Goal: Task Accomplishment & Management: Complete application form

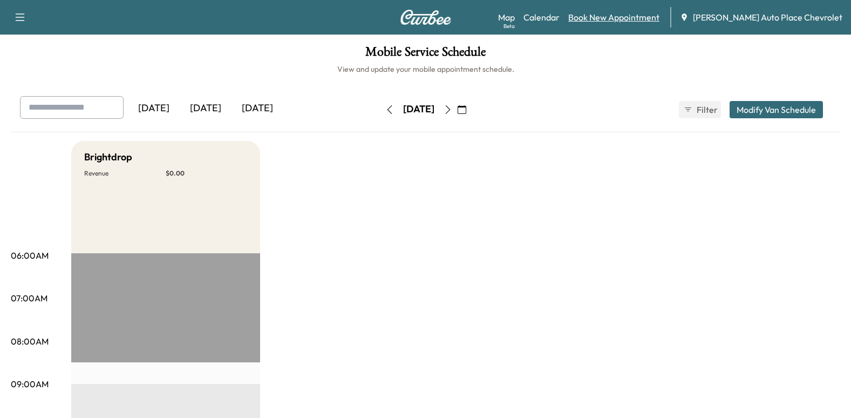
click at [650, 16] on link "Book New Appointment" at bounding box center [613, 17] width 91 height 13
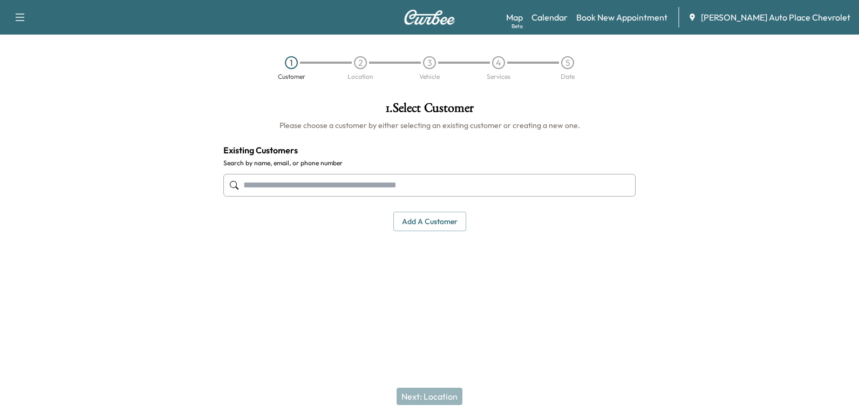
click at [419, 185] on input "text" at bounding box center [430, 185] width 412 height 23
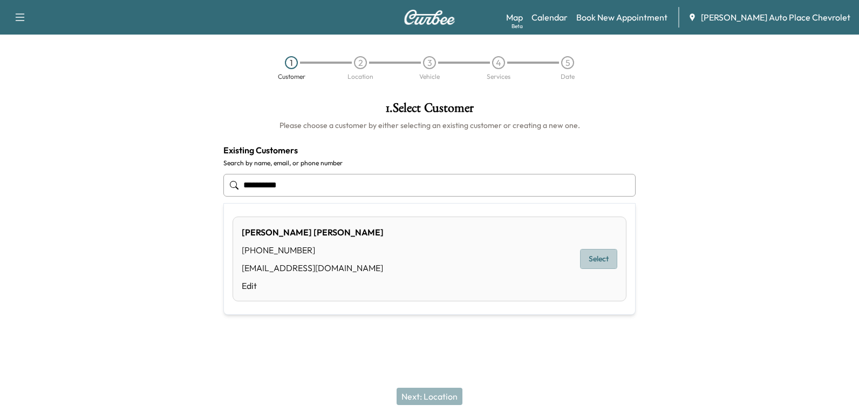
click at [588, 259] on button "Select" at bounding box center [598, 259] width 37 height 20
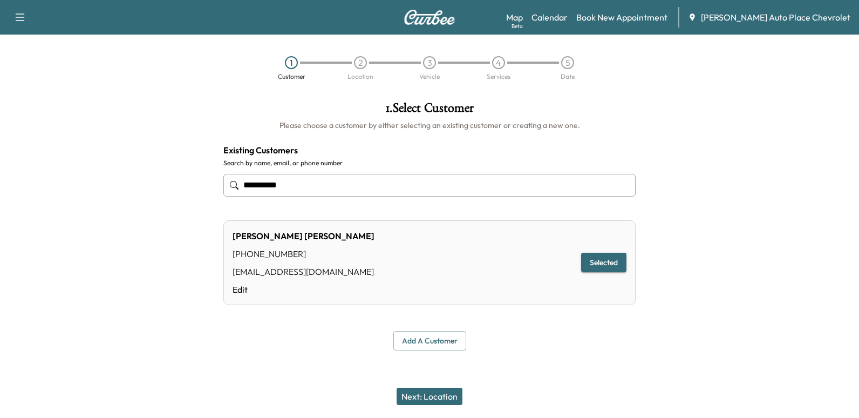
type input "**********"
click at [438, 398] on button "Next: Location" at bounding box center [430, 396] width 66 height 17
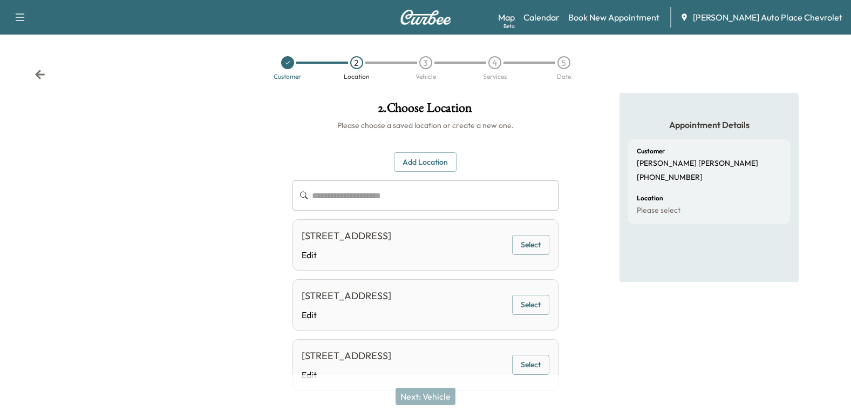
click at [531, 253] on button "Select" at bounding box center [530, 245] width 37 height 20
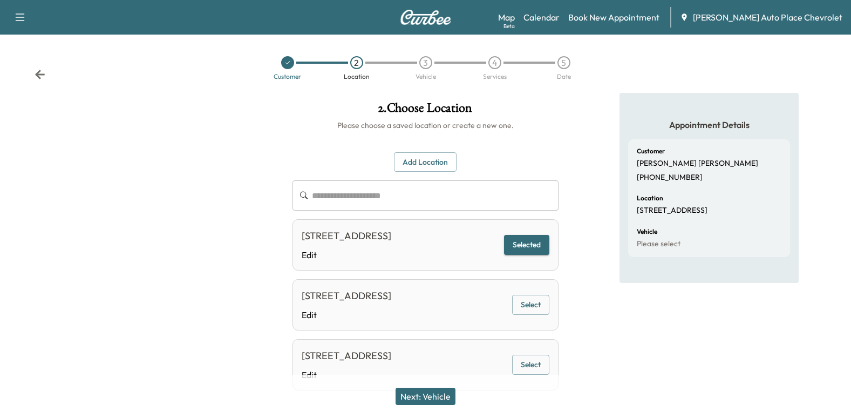
click at [435, 391] on button "Next: Vehicle" at bounding box center [426, 396] width 60 height 17
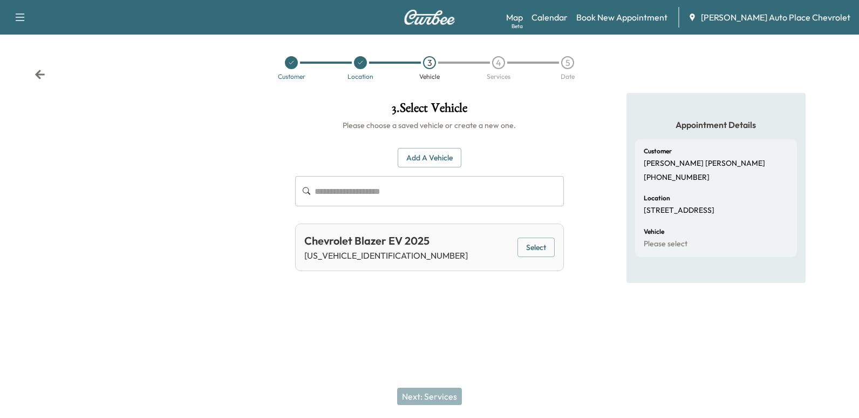
click at [529, 248] on button "Select" at bounding box center [536, 248] width 37 height 20
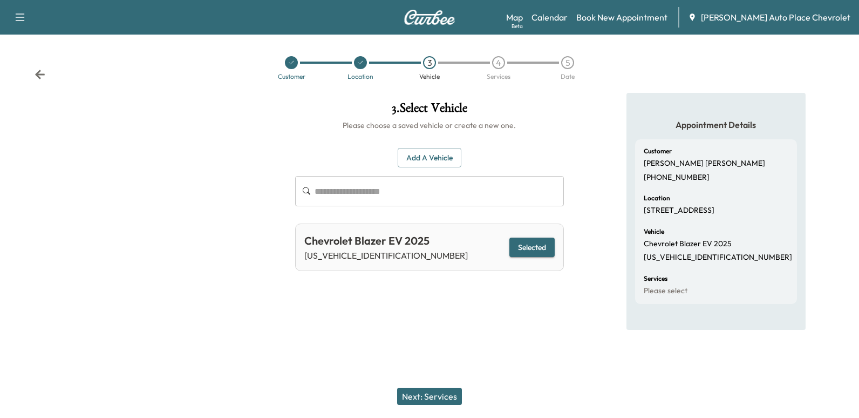
click at [440, 395] on button "Next: Services" at bounding box center [429, 396] width 65 height 17
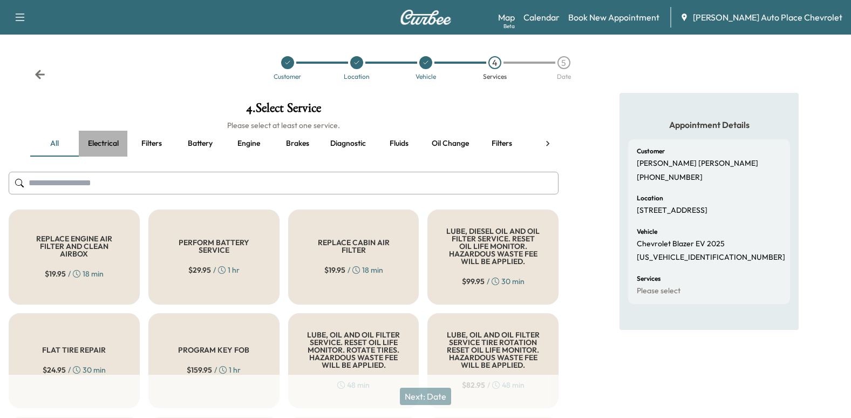
click at [111, 142] on button "Electrical" at bounding box center [103, 144] width 49 height 26
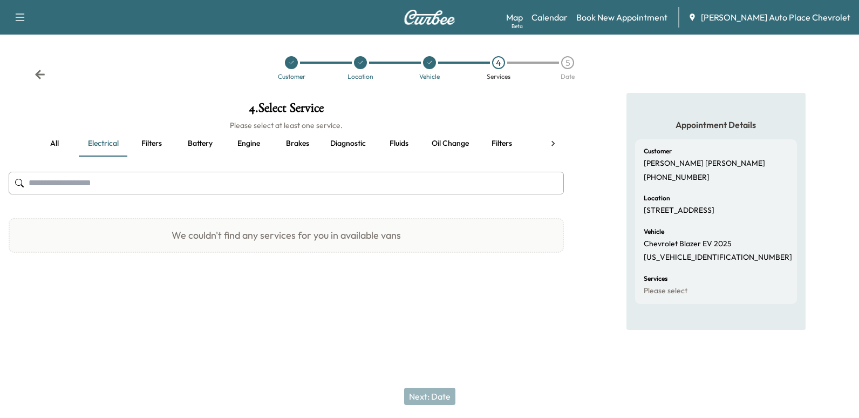
click at [148, 143] on button "Filters" at bounding box center [151, 144] width 49 height 26
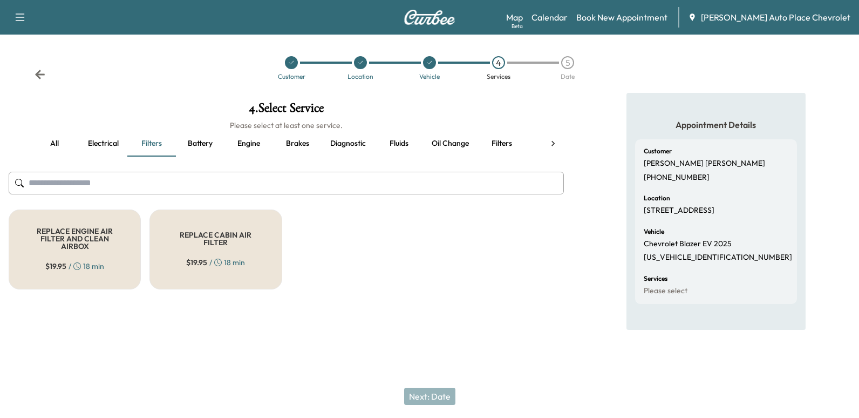
click at [195, 144] on button "Battery" at bounding box center [200, 144] width 49 height 26
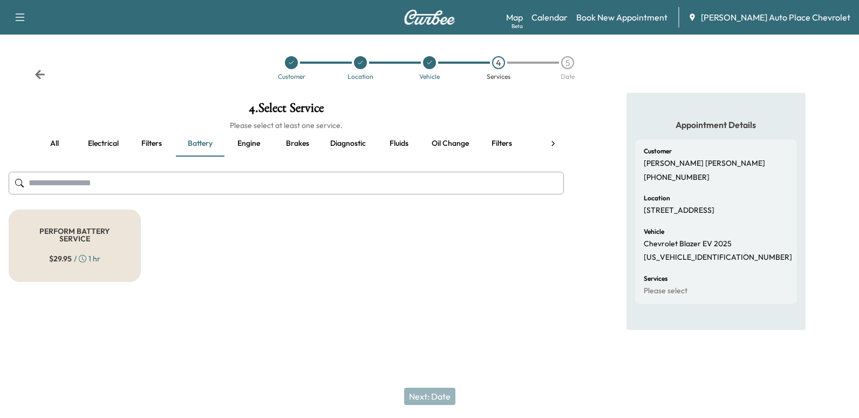
click at [248, 144] on button "Engine" at bounding box center [249, 144] width 49 height 26
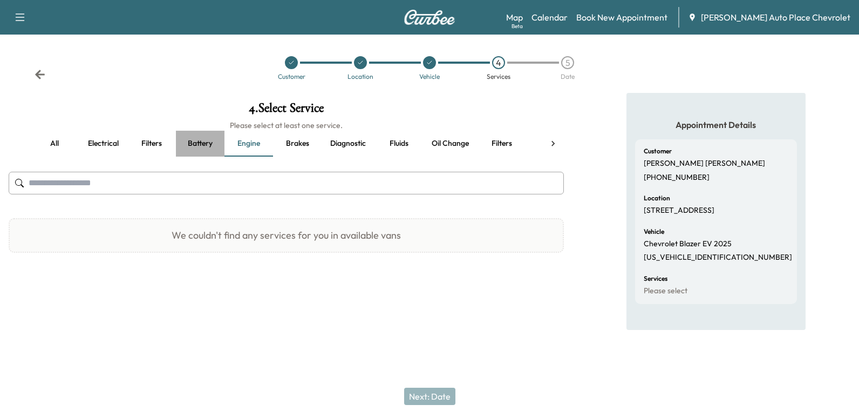
click at [207, 143] on button "Battery" at bounding box center [200, 144] width 49 height 26
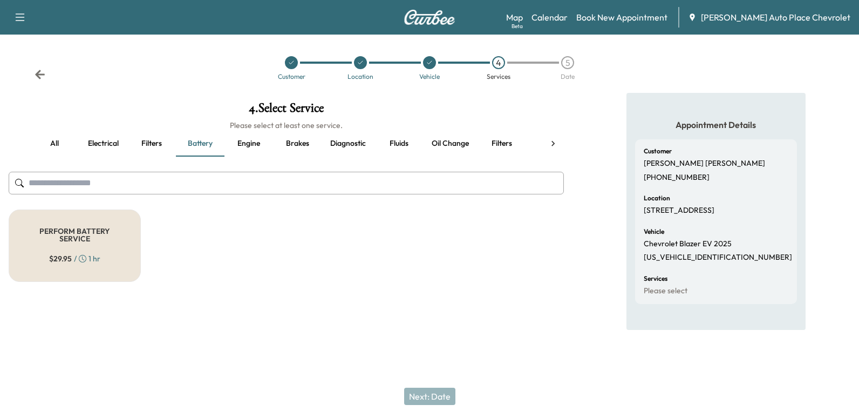
click at [305, 143] on button "Brakes" at bounding box center [297, 144] width 49 height 26
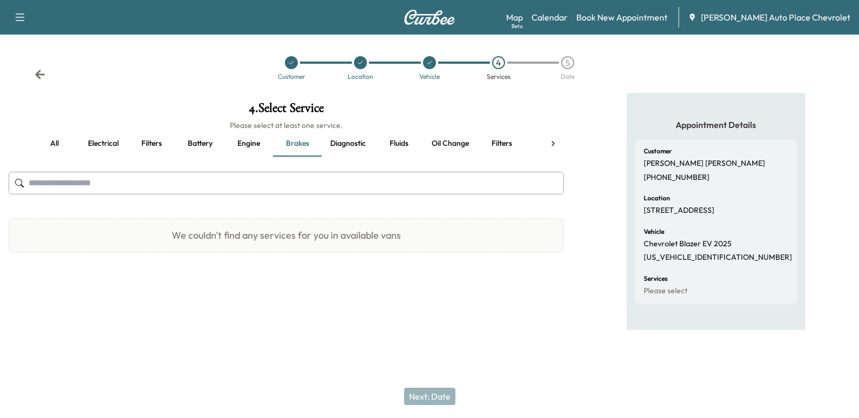
click at [404, 143] on button "Fluids" at bounding box center [399, 144] width 49 height 26
click at [553, 139] on icon at bounding box center [553, 143] width 11 height 11
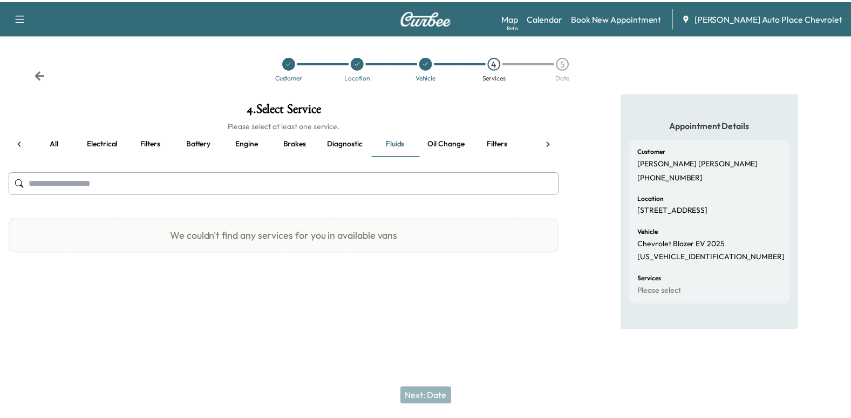
scroll to position [0, 350]
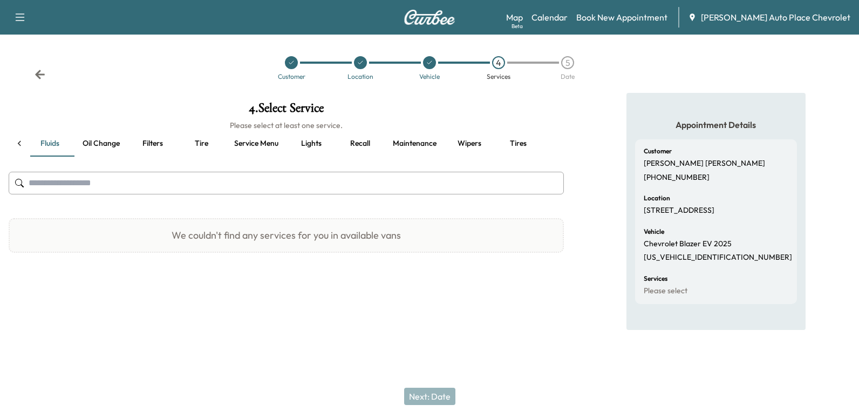
click at [317, 142] on button "Lights" at bounding box center [311, 144] width 49 height 26
click at [201, 142] on button "Tire" at bounding box center [201, 144] width 49 height 26
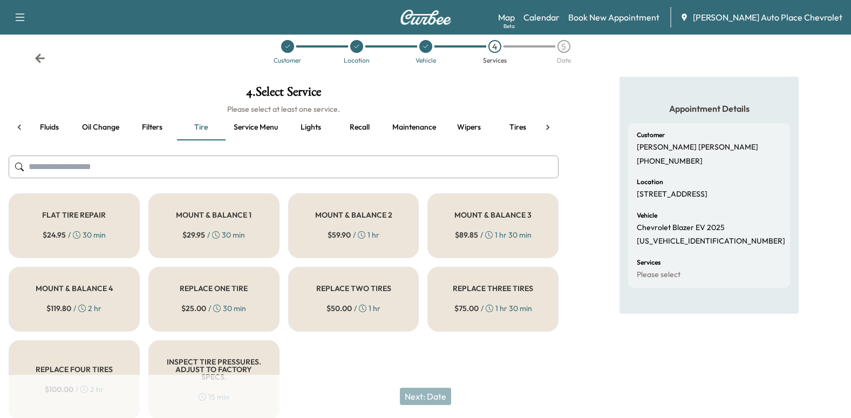
scroll to position [0, 0]
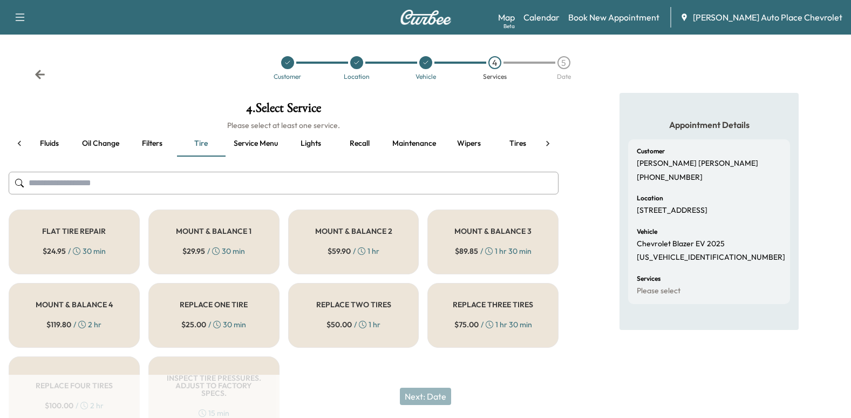
click at [41, 76] on icon at bounding box center [40, 74] width 11 height 11
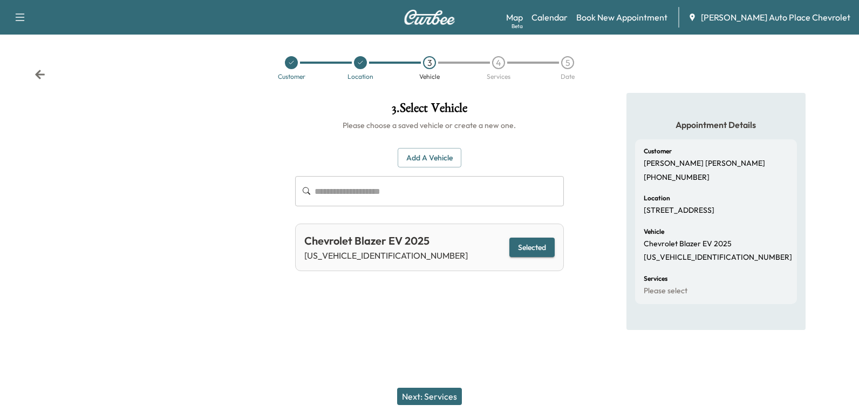
click at [41, 76] on icon at bounding box center [40, 74] width 11 height 11
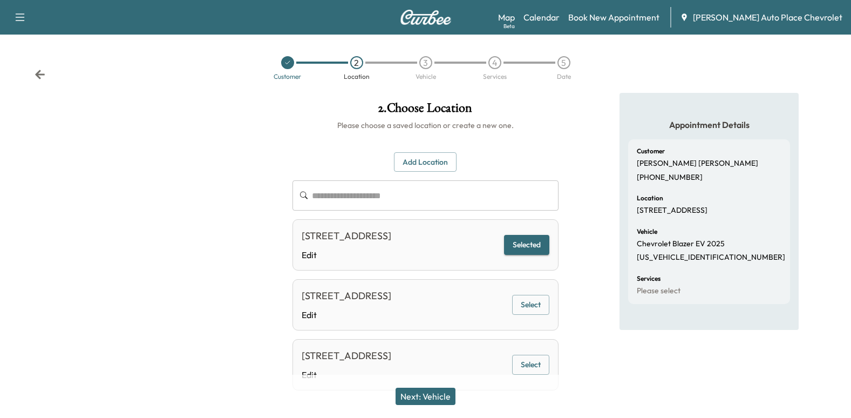
click at [41, 76] on icon at bounding box center [40, 74] width 11 height 11
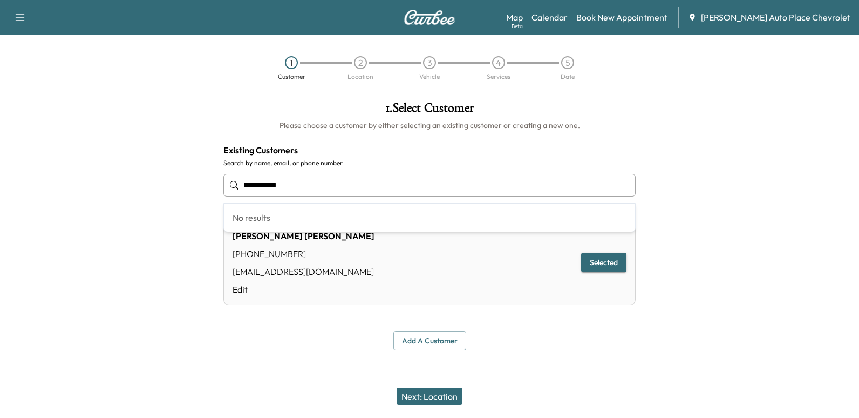
drag, startPoint x: 534, startPoint y: 177, endPoint x: 201, endPoint y: 181, distance: 333.7
click at [200, 181] on div "**********" at bounding box center [429, 226] width 859 height 266
type input "**********"
click at [658, 19] on link "Book New Appointment" at bounding box center [622, 17] width 91 height 13
click at [568, 16] on link "Calendar" at bounding box center [550, 17] width 36 height 13
